Goal: Navigation & Orientation: Go to known website

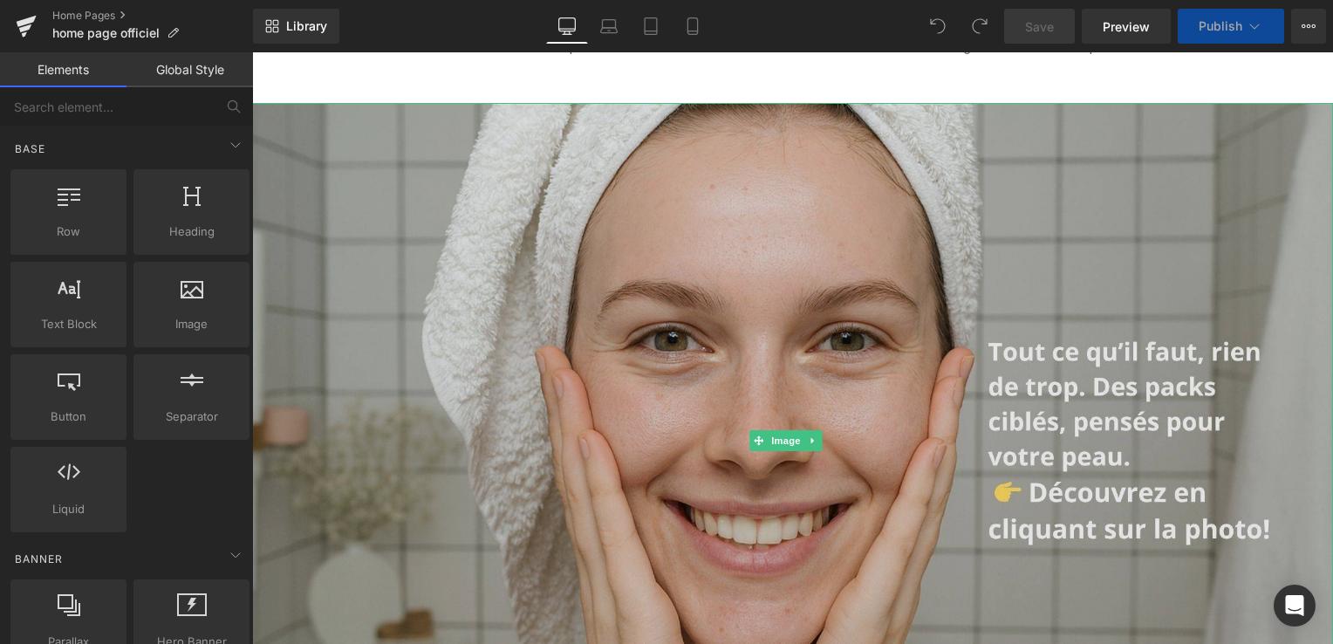
scroll to position [174, 0]
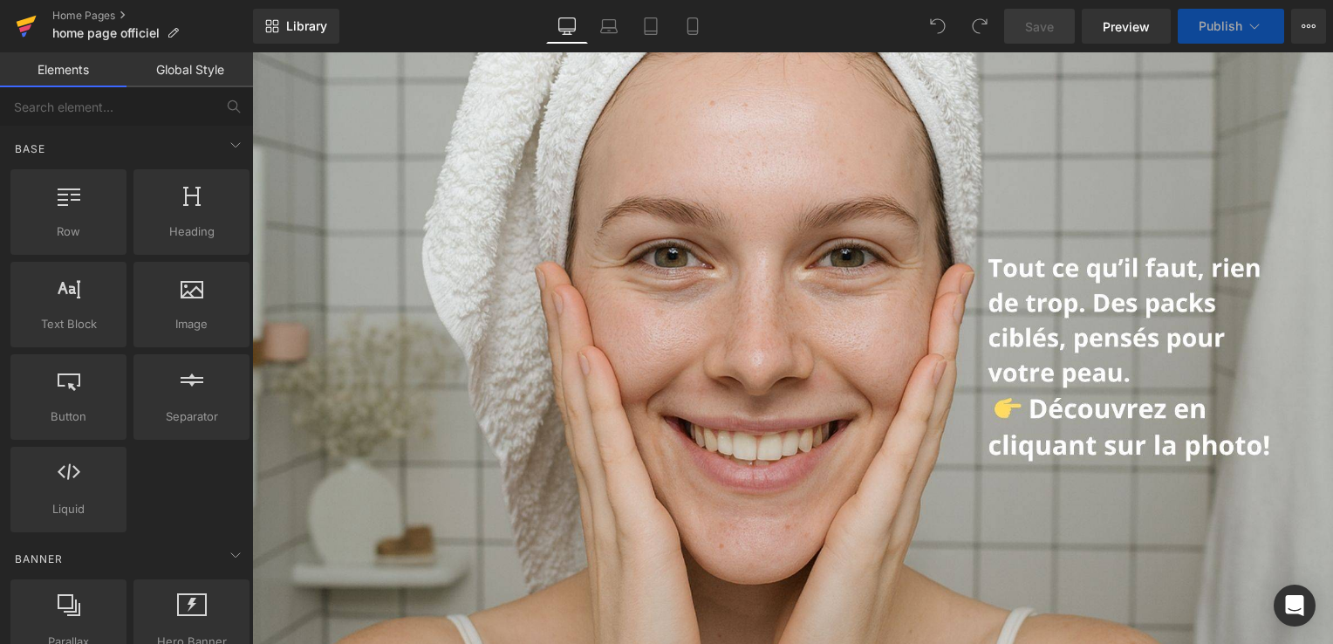
click at [28, 22] on icon at bounding box center [27, 21] width 20 height 11
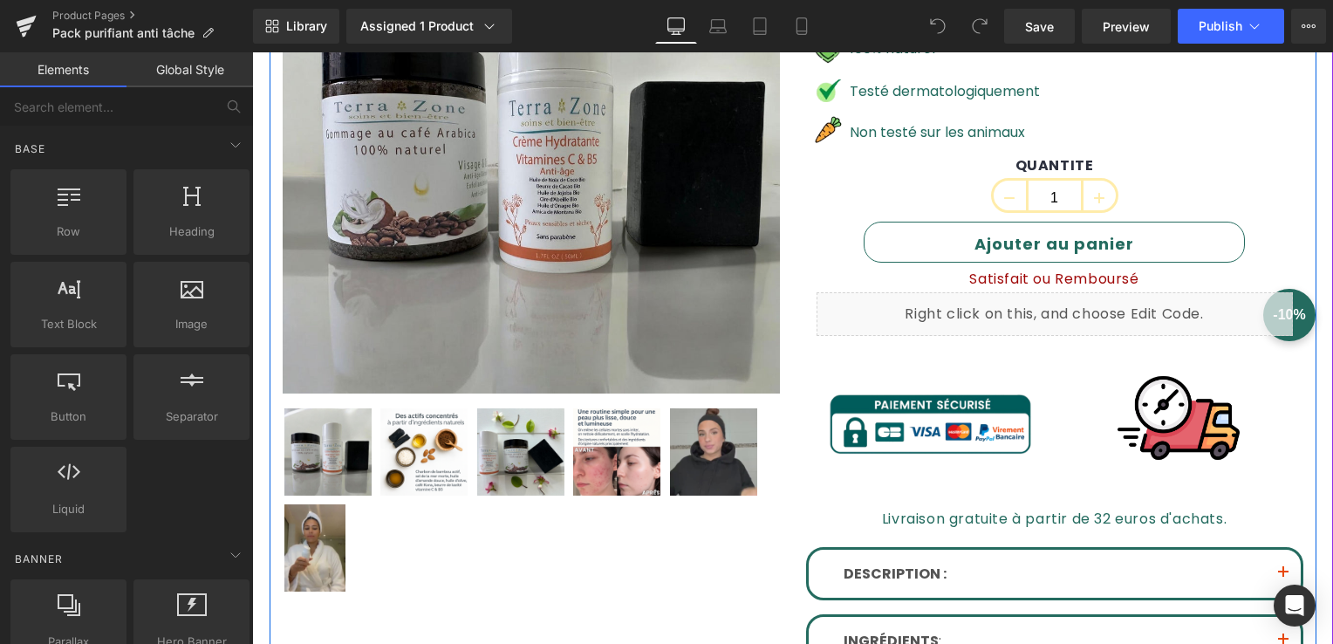
scroll to position [349, 0]
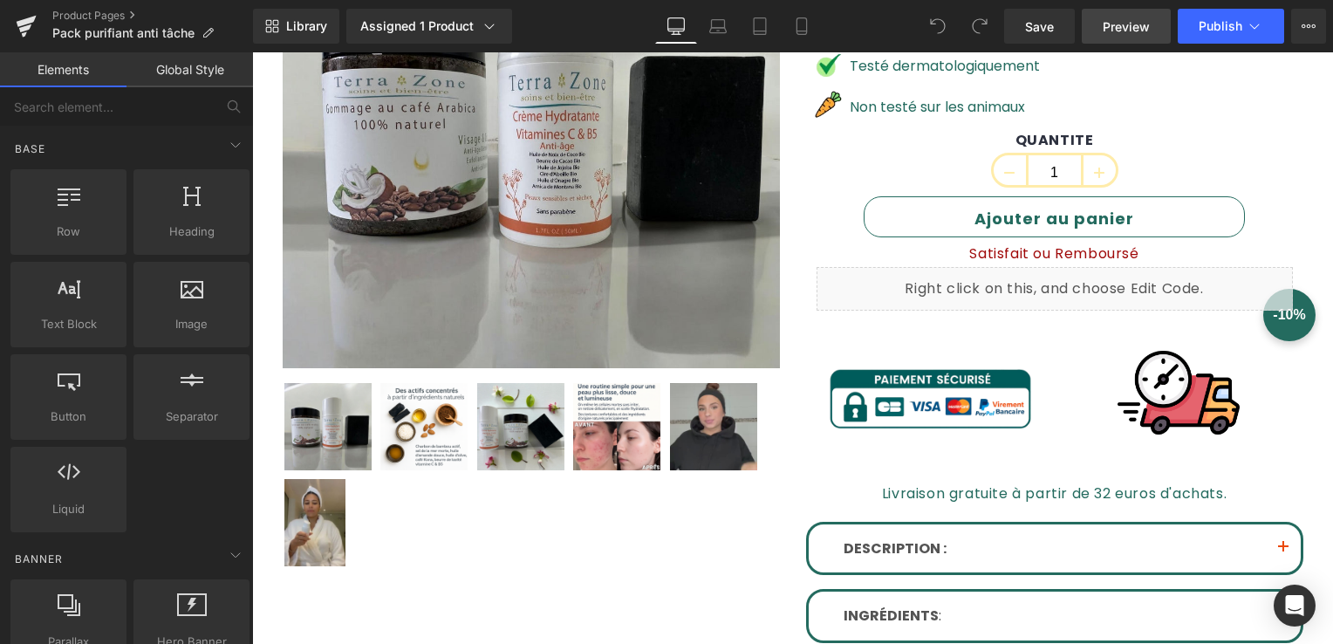
click at [1110, 24] on span "Preview" at bounding box center [1126, 26] width 47 height 18
